Goal: Task Accomplishment & Management: Manage account settings

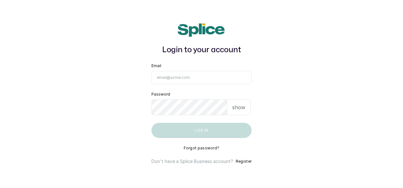
type input "maryamolawoyin21@gmail.com"
click at [180, 134] on button "Log in" at bounding box center [202, 130] width 100 height 15
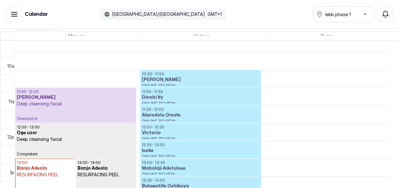
scroll to position [350, 0]
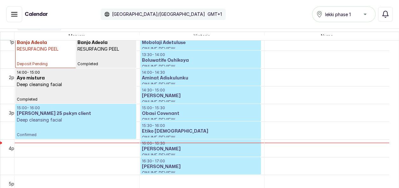
click at [128, 128] on p "Confirmed" at bounding box center [76, 130] width 118 height 14
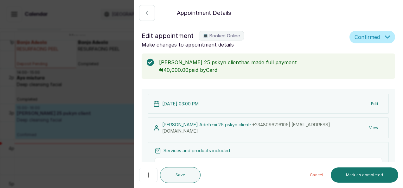
click at [371, 104] on button "Edit" at bounding box center [374, 103] width 17 height 11
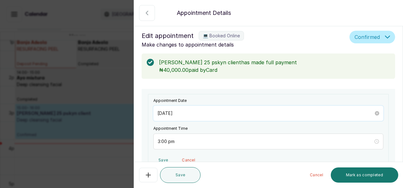
click at [233, 113] on input "[DATE]" at bounding box center [266, 113] width 216 height 7
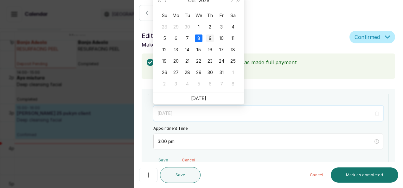
type input "[DATE]"
click at [210, 39] on div "9" at bounding box center [210, 39] width 8 height 8
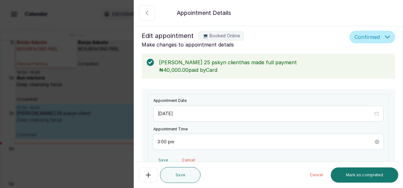
click at [185, 142] on input "3:00 pm" at bounding box center [266, 142] width 216 height 7
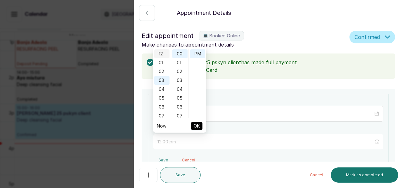
click at [162, 53] on div "12" at bounding box center [161, 53] width 15 height 9
type input "12:00 pm"
click at [195, 125] on span "OK" at bounding box center [197, 126] width 6 height 12
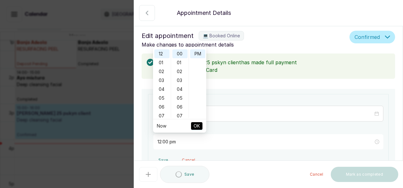
type input "12:00 pm"
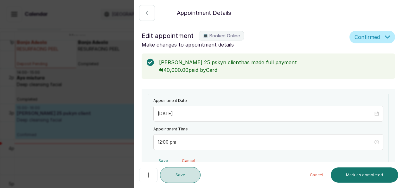
click at [177, 174] on button "Save" at bounding box center [180, 175] width 41 height 16
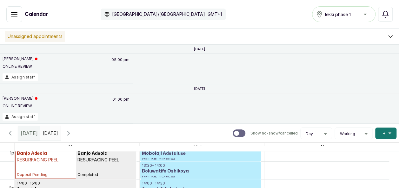
click at [76, 129] on button "Show no-show/cancelled" at bounding box center [68, 133] width 15 height 15
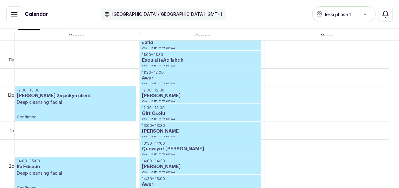
click at [15, 18] on button "Show no-show/cancelled" at bounding box center [14, 14] width 16 height 16
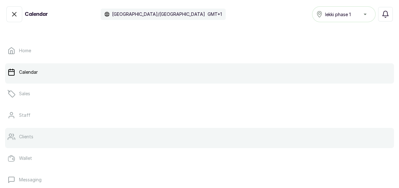
click at [31, 145] on link "Clients" at bounding box center [199, 137] width 389 height 18
